Goal: Use online tool/utility: Utilize a website feature to perform a specific function

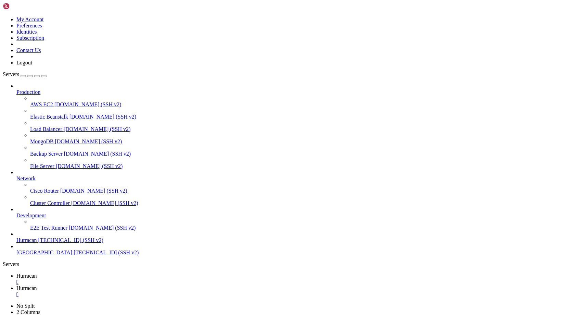
scroll to position [5, 0]
click at [124, 279] on div "" at bounding box center [299, 282] width 567 height 6
click at [3, 16] on icon at bounding box center [3, 16] width 0 height 0
click at [32, 65] on link "Logout" at bounding box center [24, 63] width 16 height 6
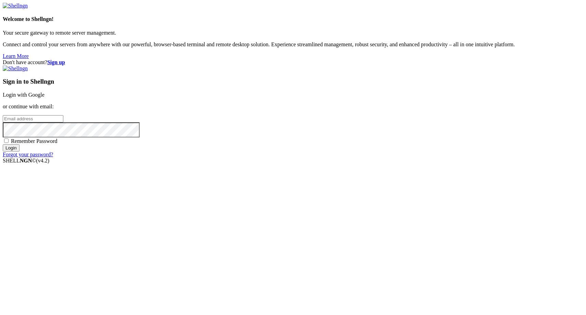
click at [45, 98] on link "Login with Google" at bounding box center [24, 95] width 42 height 6
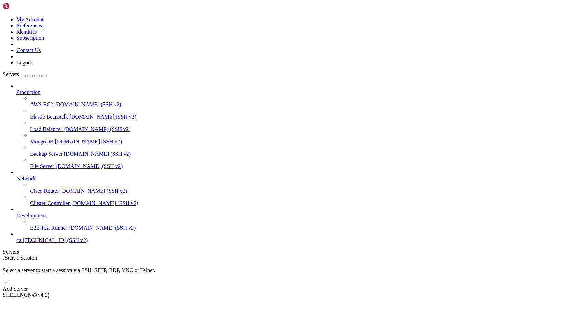
click at [21, 243] on span "ca" at bounding box center [18, 240] width 5 height 6
click at [16, 260] on icon at bounding box center [16, 263] width 0 height 6
type input "/root"
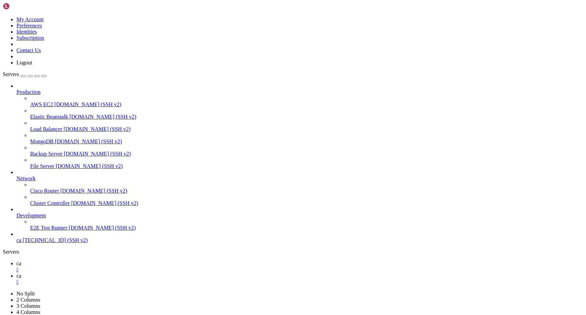
scroll to position [2290, 0]
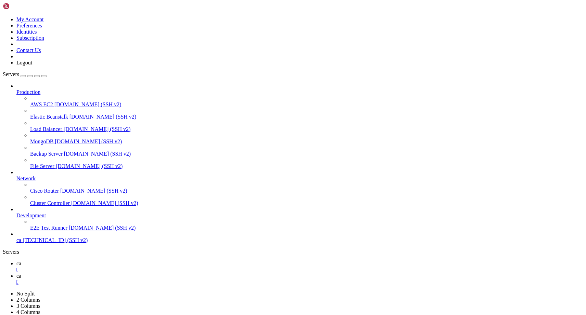
drag, startPoint x: 15, startPoint y: 584, endPoint x: 138, endPoint y: 590, distance: 122.4
copy div "Уровень 1: 95% шанс выиграть (низкие множители) - Уровень 2: 75% шанс выиграть …"
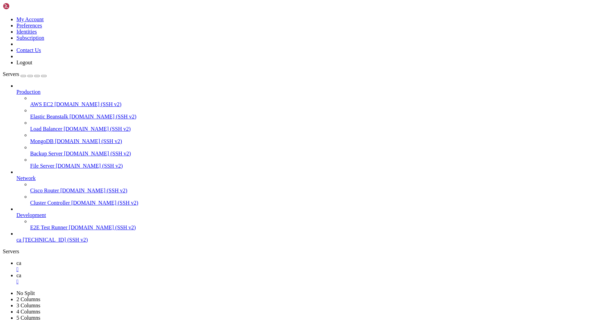
scroll to position [2979, 0]
drag, startPoint x: 150, startPoint y: 624, endPoint x: 182, endPoint y: 632, distance: 32.1
drag, startPoint x: 167, startPoint y: 609, endPoint x: 191, endPoint y: 609, distance: 24.3
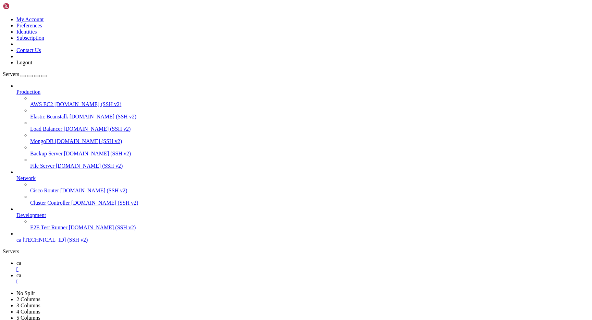
drag, startPoint x: 191, startPoint y: 609, endPoint x: 232, endPoint y: 609, distance: 40.1
drag, startPoint x: 232, startPoint y: 609, endPoint x: 256, endPoint y: 609, distance: 24.7
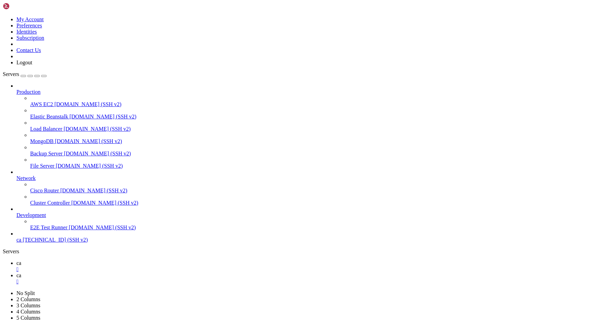
drag, startPoint x: 256, startPoint y: 609, endPoint x: 208, endPoint y: 607, distance: 48.7
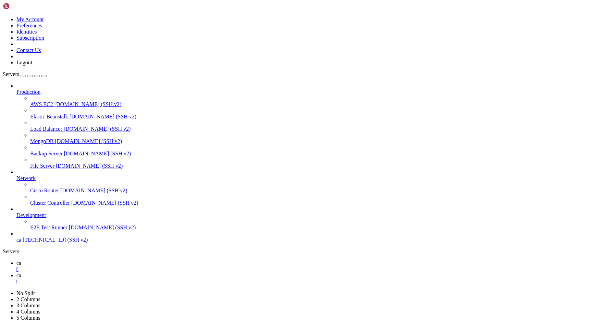
scroll to position [16073, 0]
drag, startPoint x: 113, startPoint y: 423, endPoint x: 139, endPoint y: 432, distance: 26.8
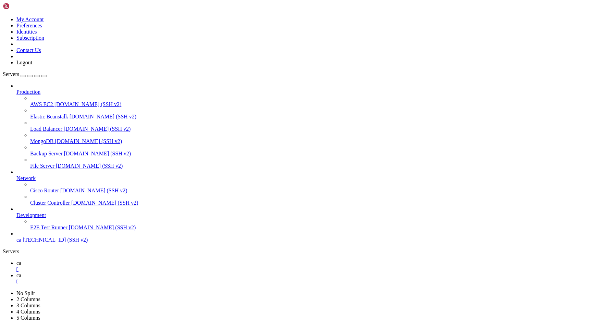
drag, startPoint x: 204, startPoint y: 616, endPoint x: 80, endPoint y: 612, distance: 123.4
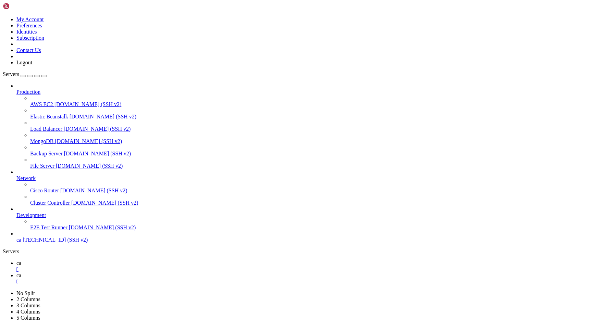
drag, startPoint x: 89, startPoint y: 615, endPoint x: 207, endPoint y: 613, distance: 117.8
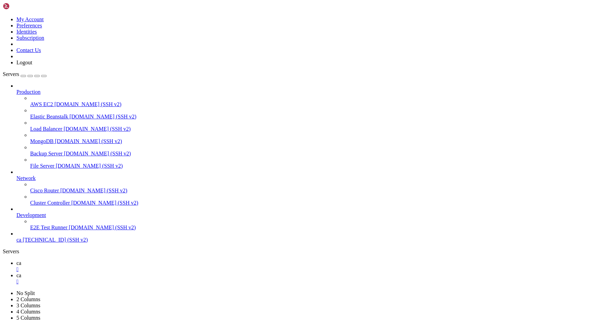
scroll to position [50811, 0]
